Goal: Find specific page/section: Find specific page/section

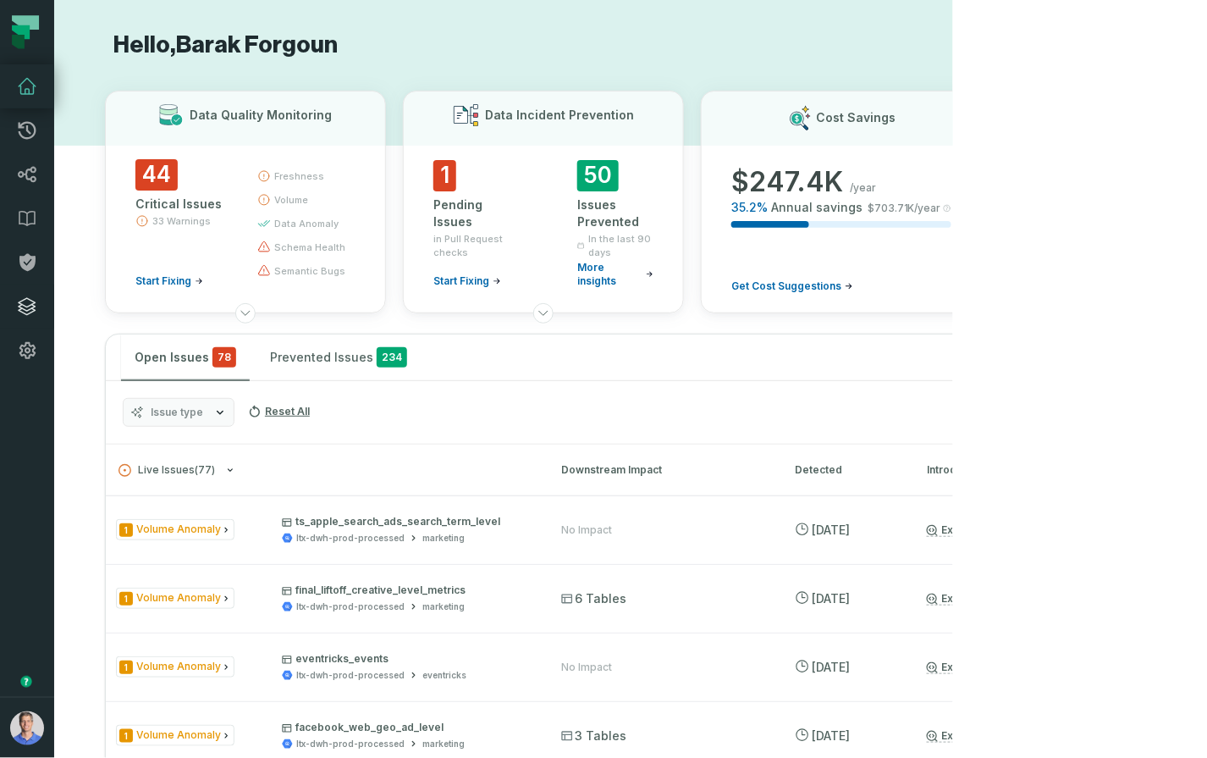
click at [40, 309] on link "Integrations" at bounding box center [27, 307] width 54 height 44
